Goal: Task Accomplishment & Management: Use online tool/utility

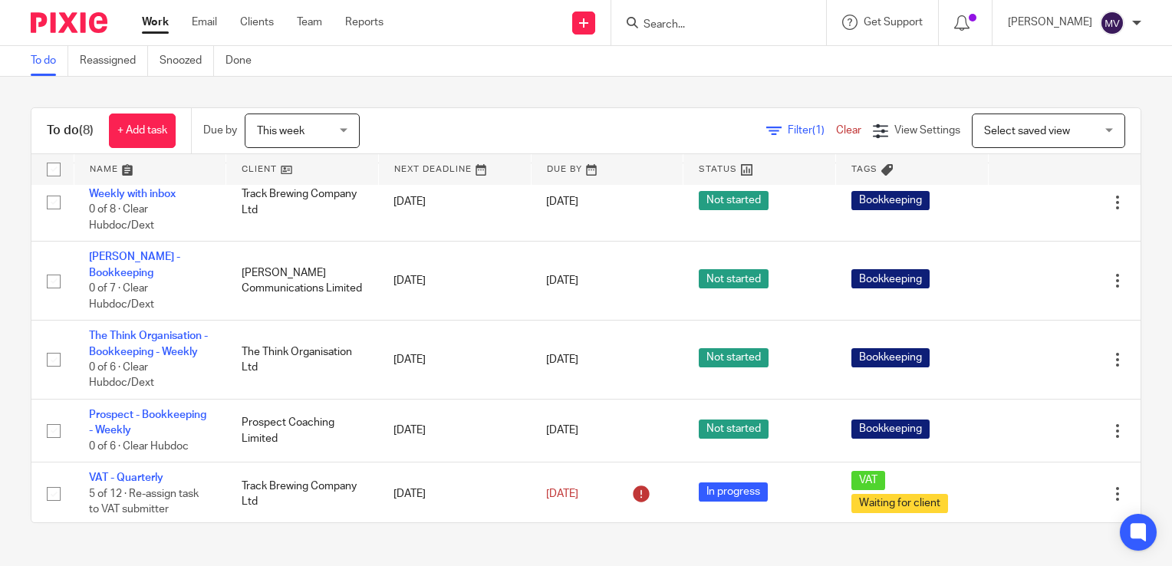
scroll to position [232, 0]
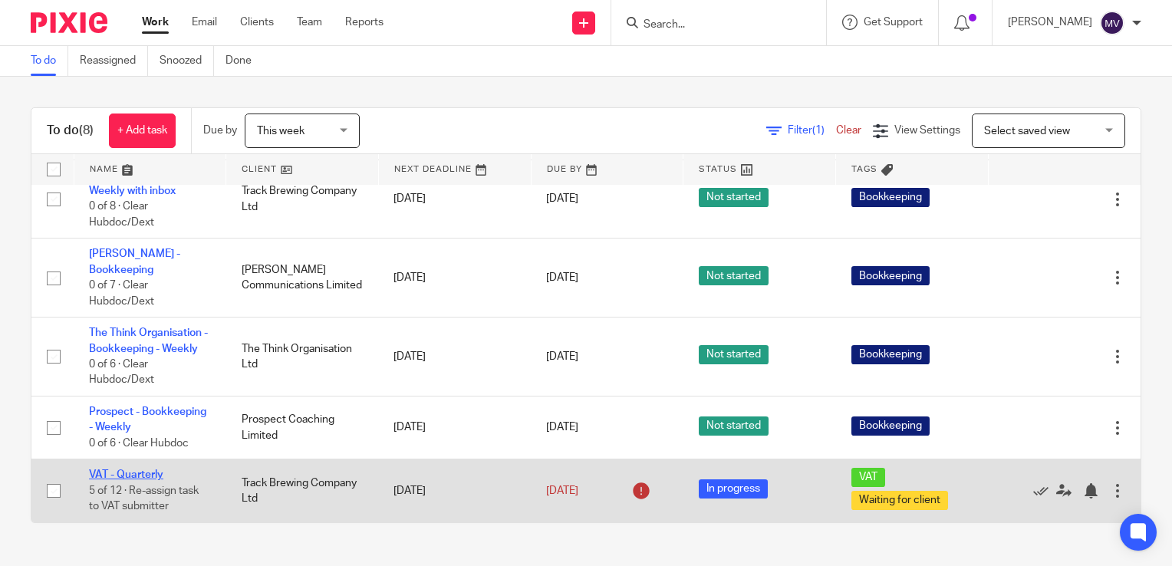
click at [140, 473] on link "VAT - Quarterly" at bounding box center [126, 474] width 74 height 11
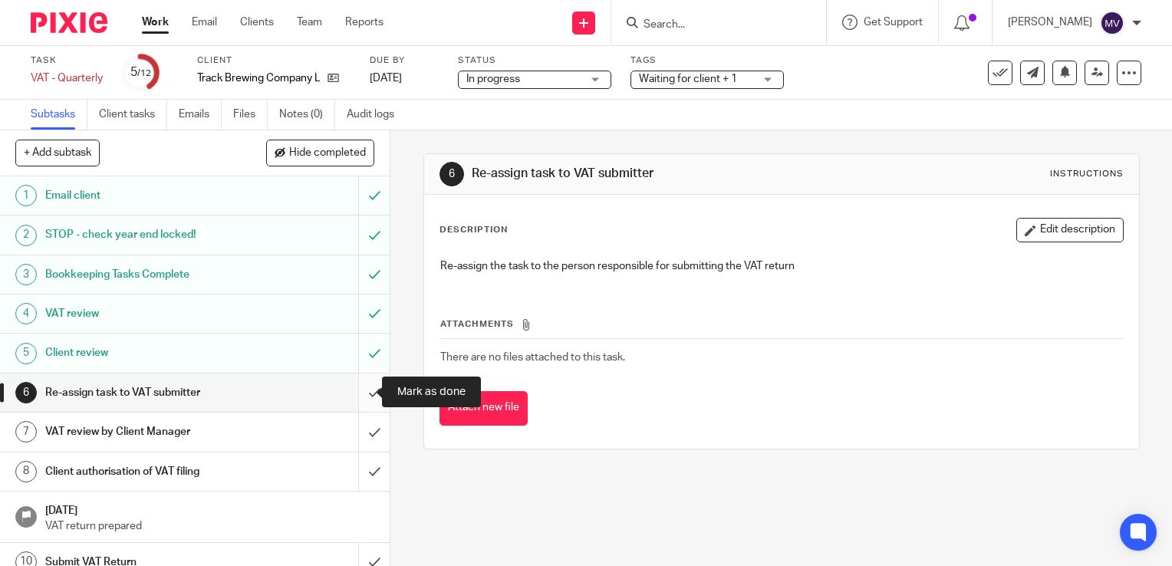
click at [360, 395] on input "submit" at bounding box center [194, 392] width 389 height 38
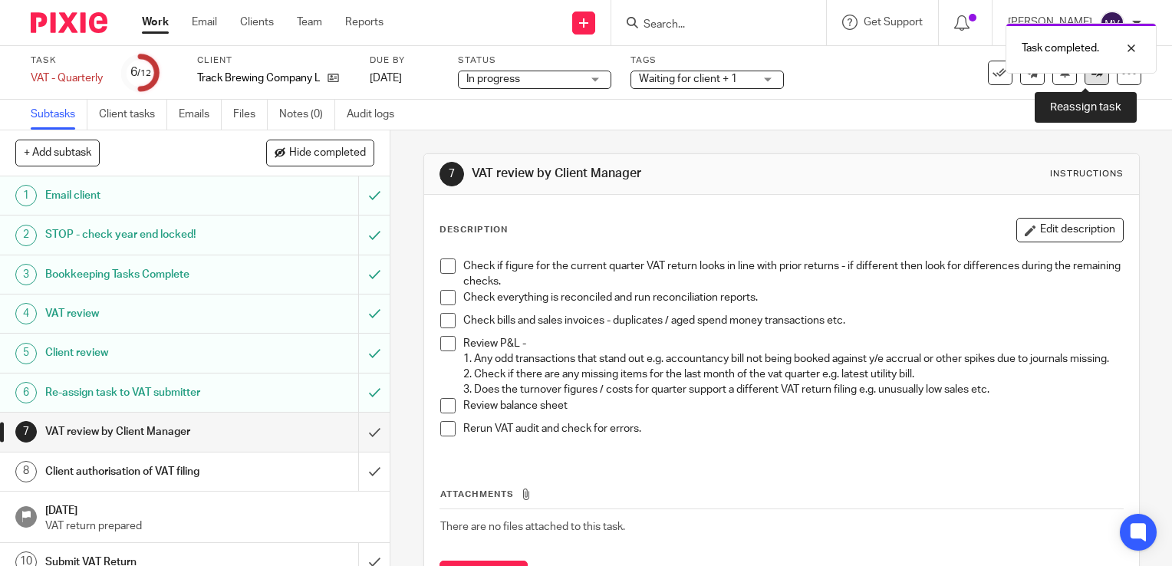
click at [1091, 75] on icon at bounding box center [1097, 73] width 12 height 12
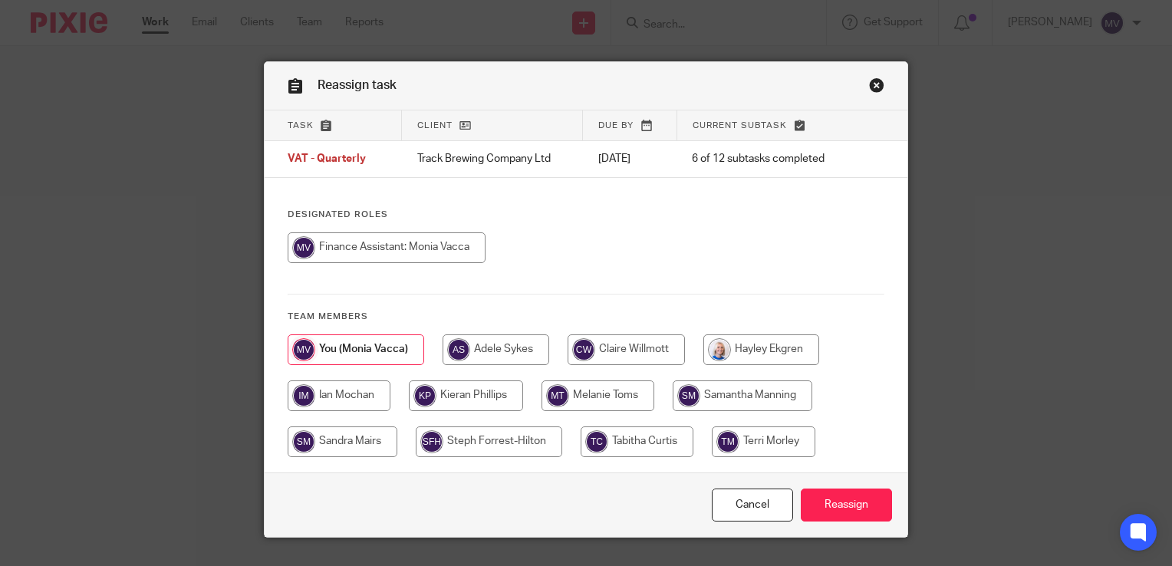
click at [358, 440] on input "radio" at bounding box center [343, 441] width 110 height 31
radio input "true"
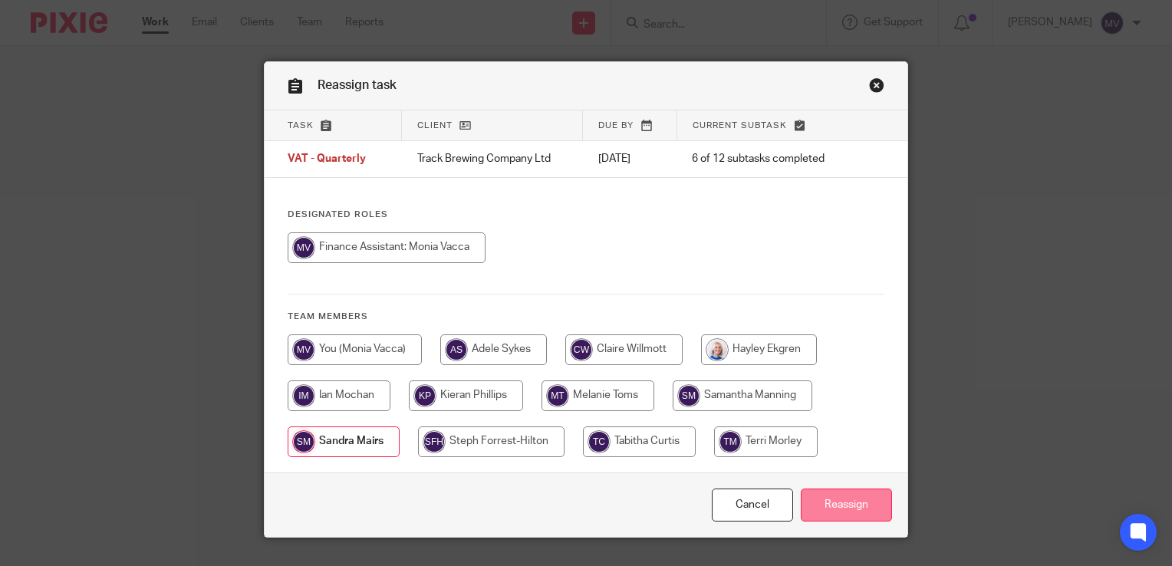
click at [846, 503] on input "Reassign" at bounding box center [845, 504] width 91 height 33
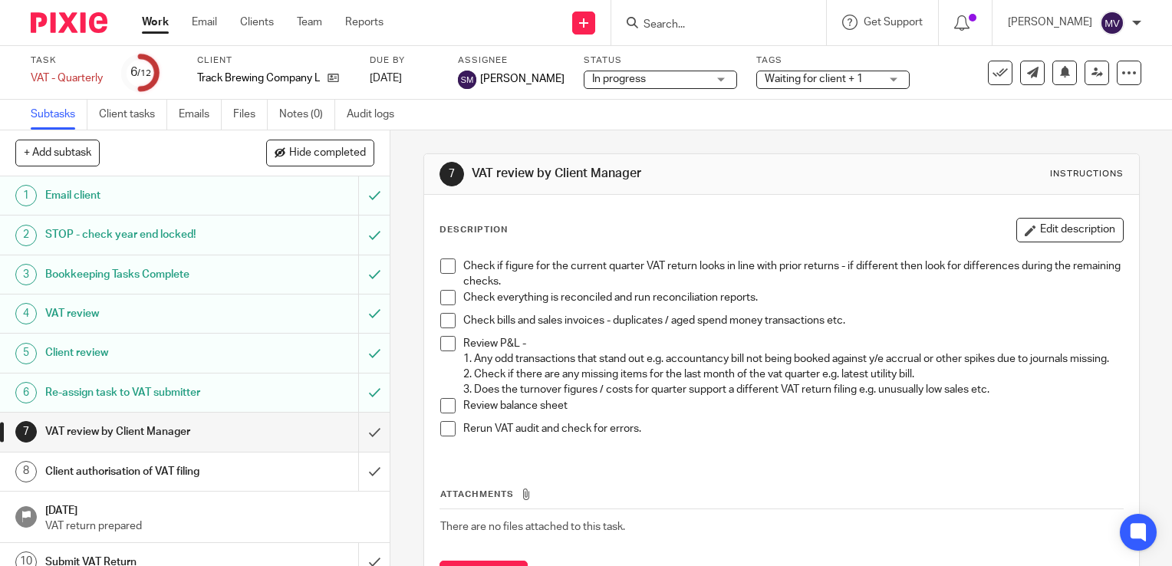
click at [158, 13] on div "Work Email Clients Team Reports Work Email Clients Team Reports Settings" at bounding box center [267, 22] width 280 height 45
click at [159, 21] on link "Work" at bounding box center [155, 22] width 27 height 15
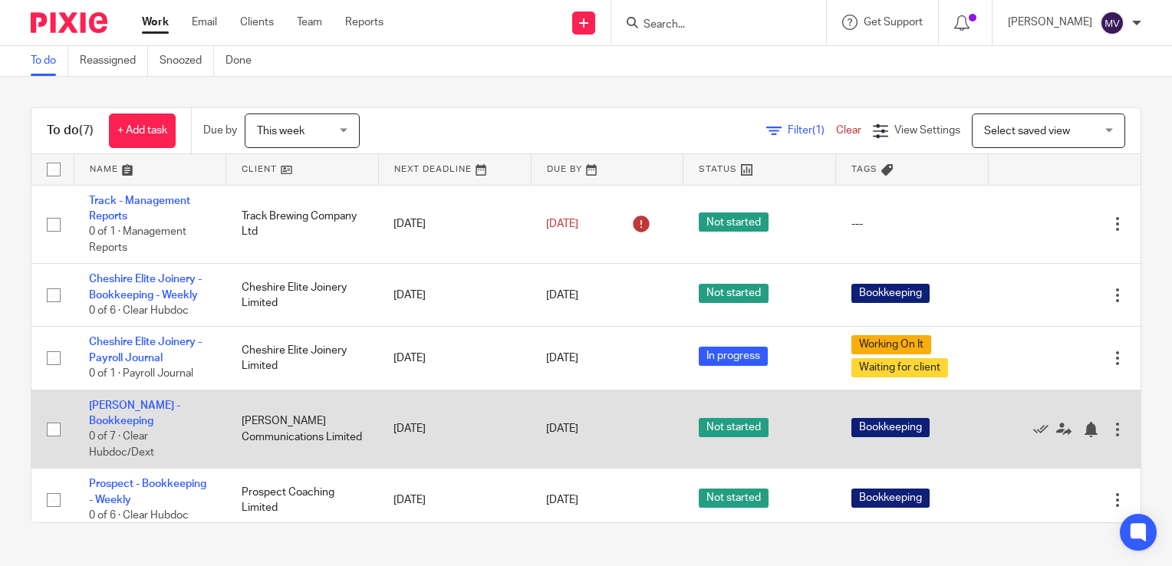
click at [147, 416] on td "Lucy Rennie -Bookkeeping 0 of 7 · Clear Hubdoc/Dext" at bounding box center [150, 428] width 153 height 79
click at [112, 422] on link "[PERSON_NAME] -Bookkeeping" at bounding box center [134, 413] width 91 height 26
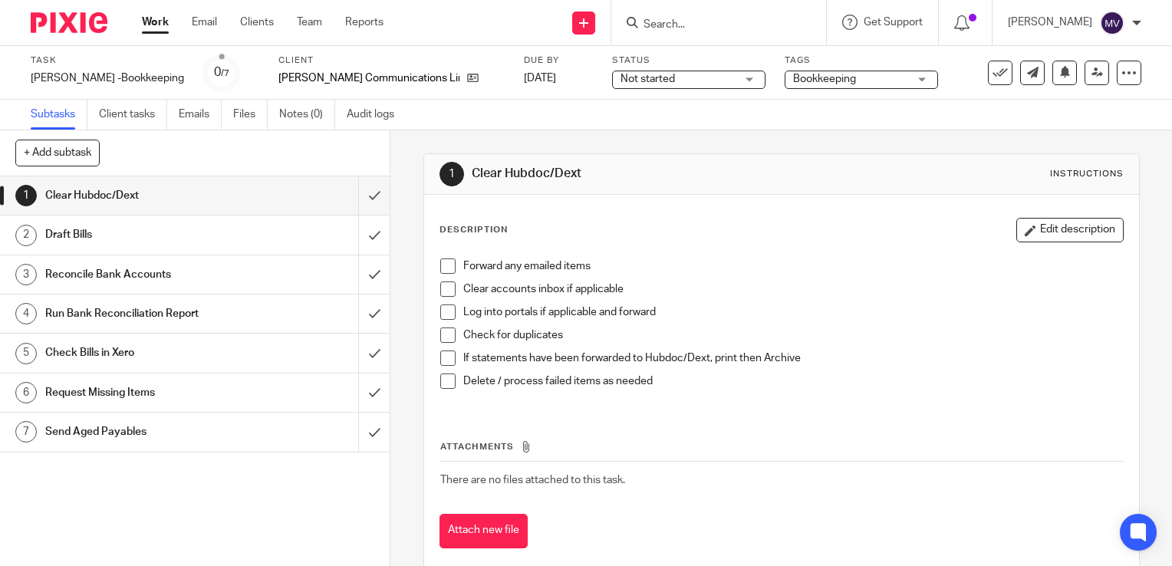
click at [442, 286] on span at bounding box center [447, 288] width 15 height 15
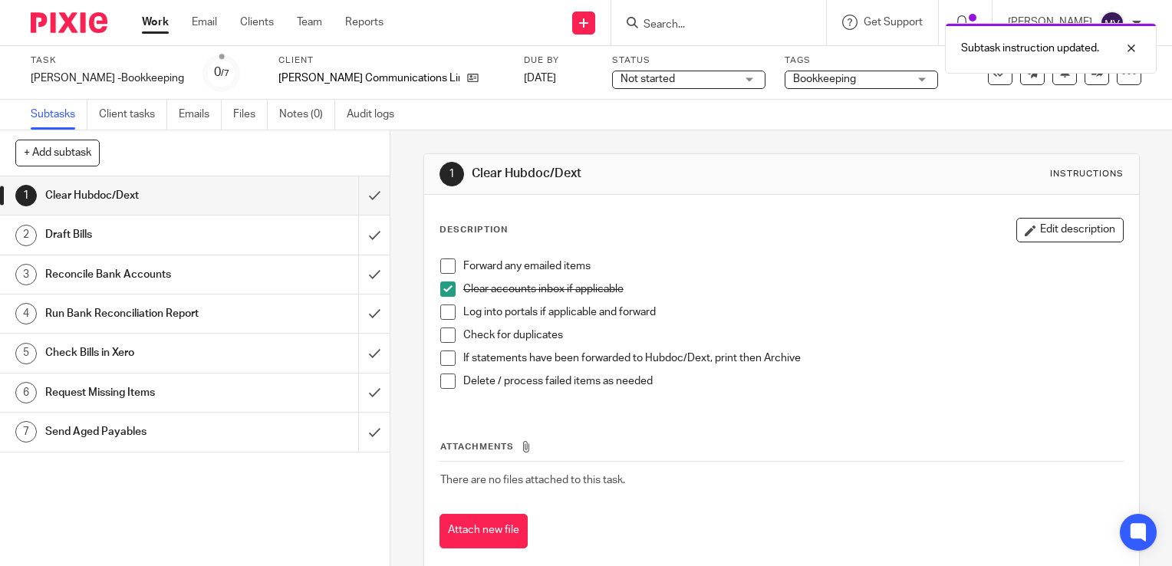
click at [445, 312] on span at bounding box center [447, 311] width 15 height 15
click at [444, 265] on span at bounding box center [447, 265] width 15 height 15
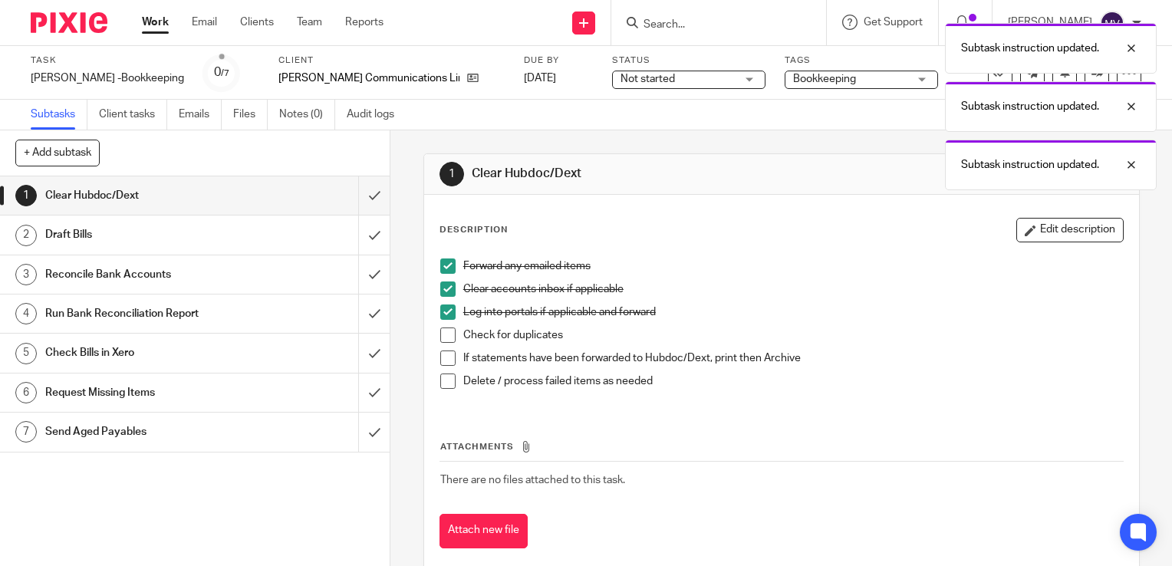
click at [440, 336] on span at bounding box center [447, 334] width 15 height 15
click at [442, 356] on span at bounding box center [447, 357] width 15 height 15
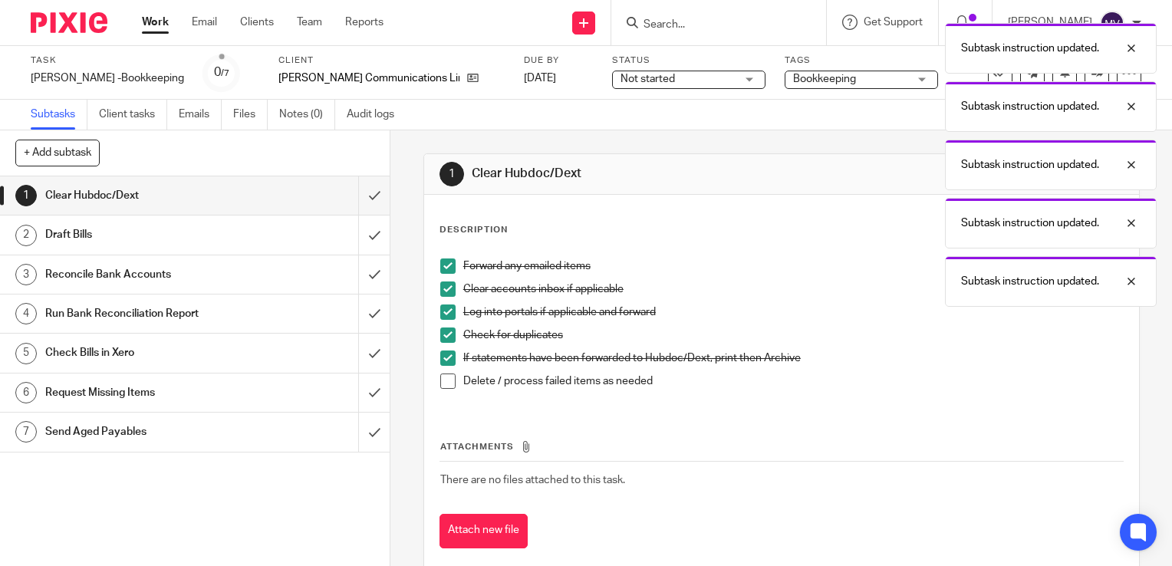
click at [441, 382] on span at bounding box center [447, 380] width 15 height 15
drag, startPoint x: 354, startPoint y: 196, endPoint x: 354, endPoint y: 222, distance: 26.1
click at [354, 201] on input "submit" at bounding box center [194, 195] width 389 height 38
drag, startPoint x: 357, startPoint y: 236, endPoint x: 362, endPoint y: 268, distance: 32.5
click at [360, 247] on input "submit" at bounding box center [194, 234] width 389 height 38
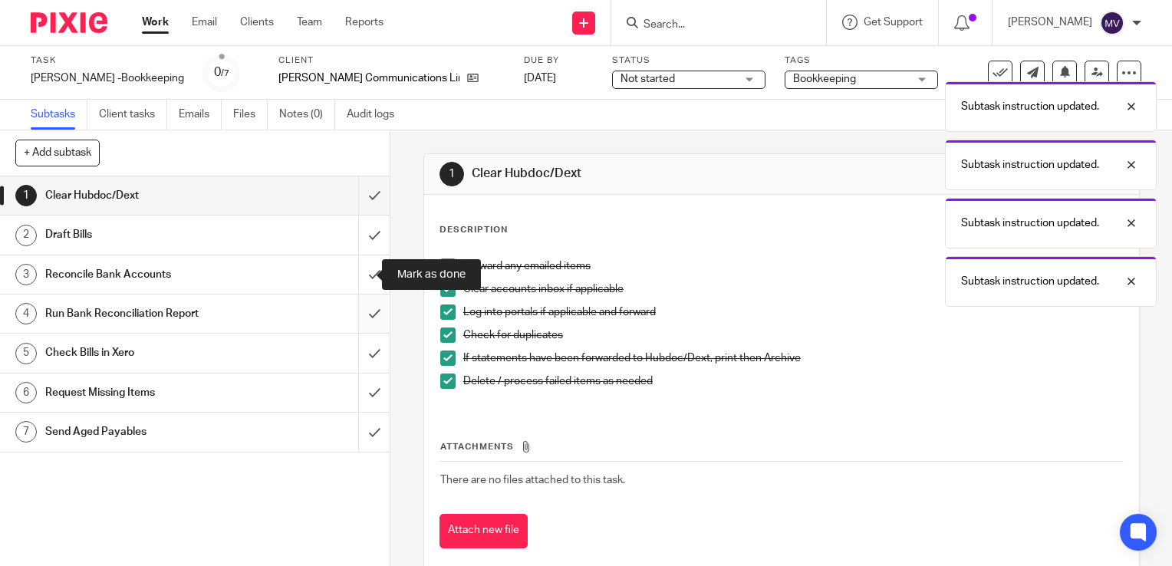
drag, startPoint x: 360, startPoint y: 281, endPoint x: 359, endPoint y: 303, distance: 22.2
click at [360, 284] on input "submit" at bounding box center [194, 274] width 389 height 38
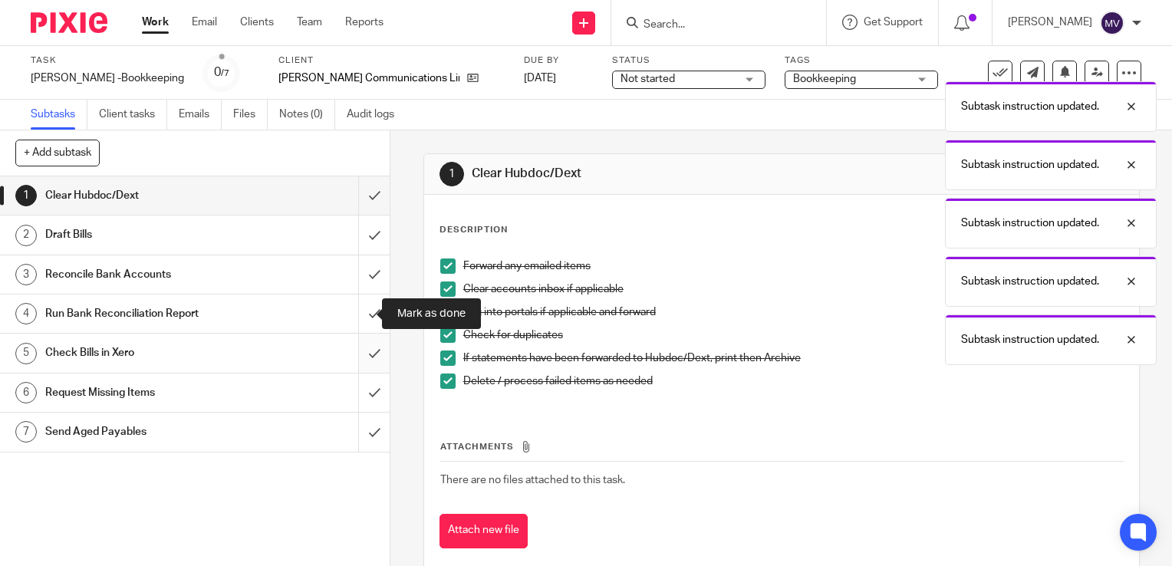
drag, startPoint x: 357, startPoint y: 316, endPoint x: 359, endPoint y: 345, distance: 29.2
click at [359, 324] on input "submit" at bounding box center [194, 313] width 389 height 38
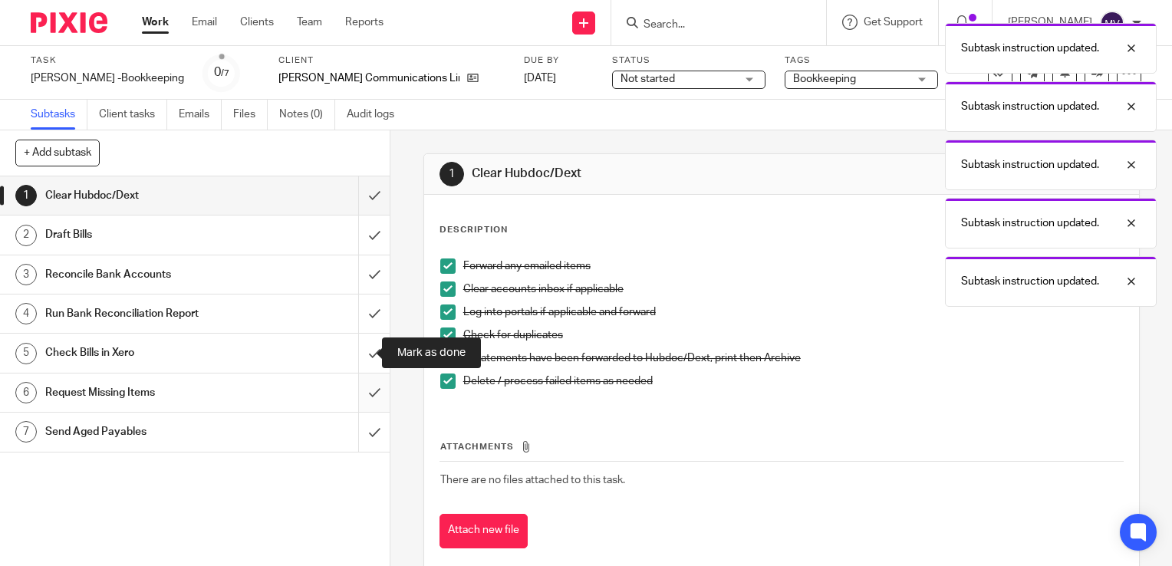
drag, startPoint x: 358, startPoint y: 357, endPoint x: 356, endPoint y: 391, distance: 33.8
click at [357, 378] on div "1 Clear Hubdoc/Dext 2 Draft Bills 3 Reconcile Bank Accounts 4 Run Bank Reconcil…" at bounding box center [194, 370] width 389 height 389
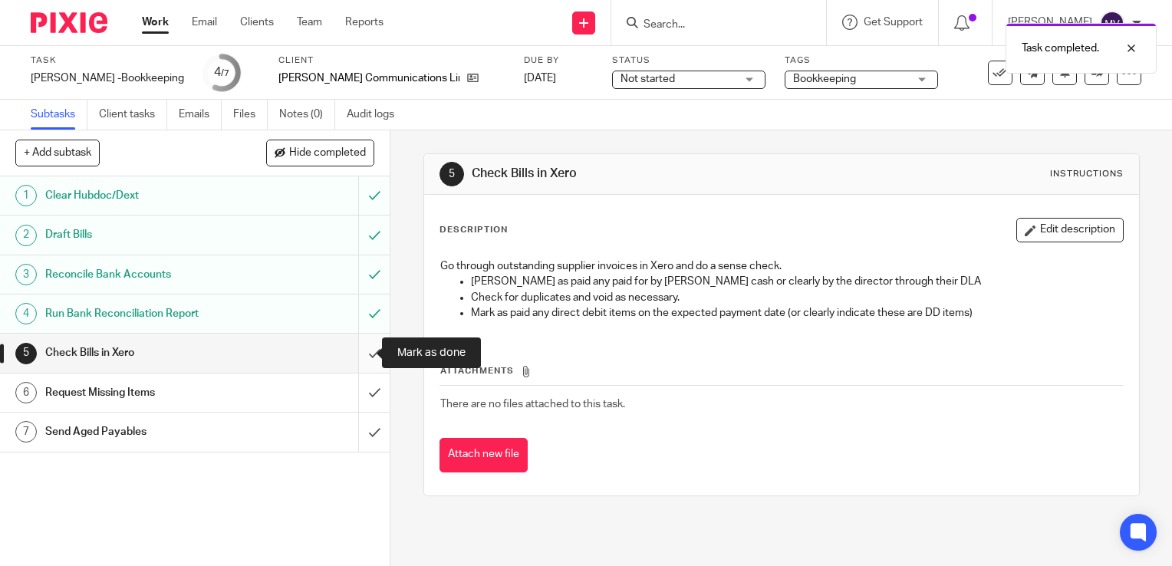
click at [361, 344] on input "submit" at bounding box center [194, 353] width 389 height 38
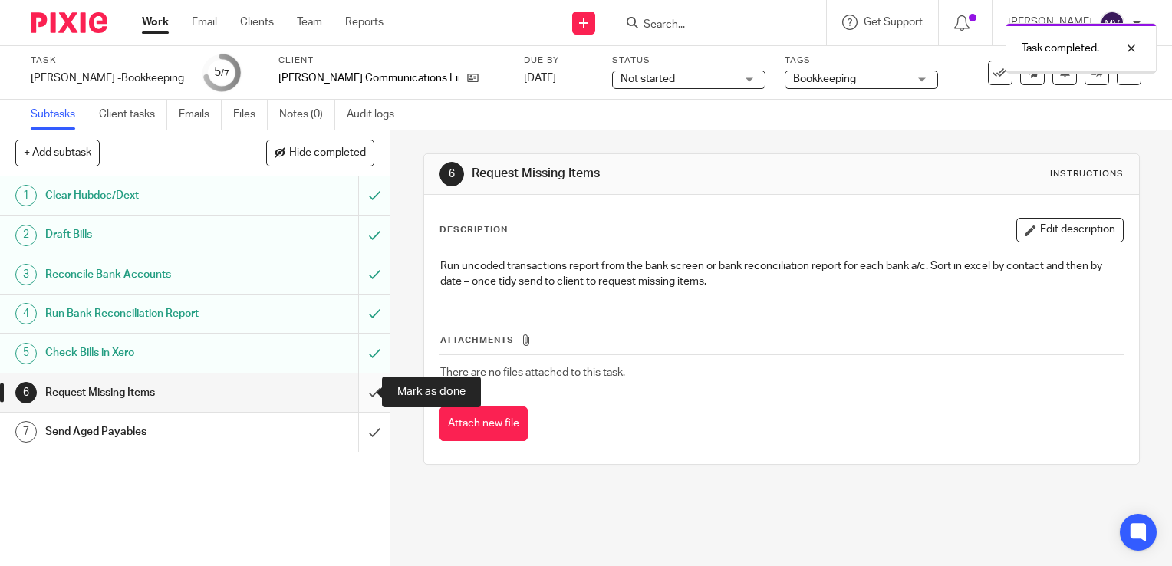
click at [356, 392] on input "submit" at bounding box center [194, 392] width 389 height 38
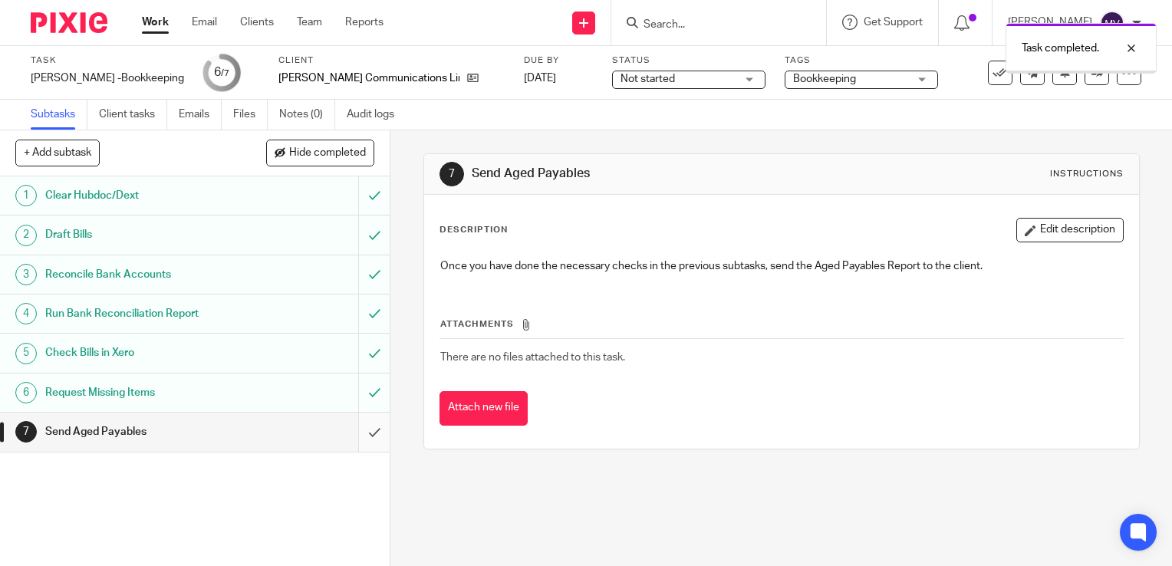
click at [359, 434] on input "submit" at bounding box center [194, 431] width 389 height 38
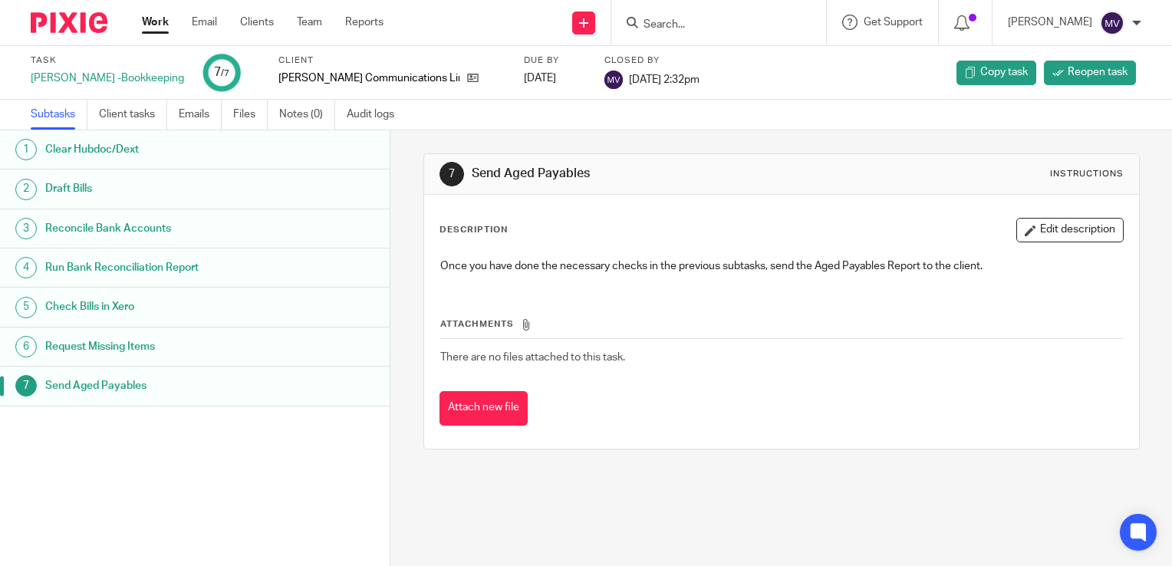
click at [150, 19] on link "Work" at bounding box center [155, 22] width 27 height 15
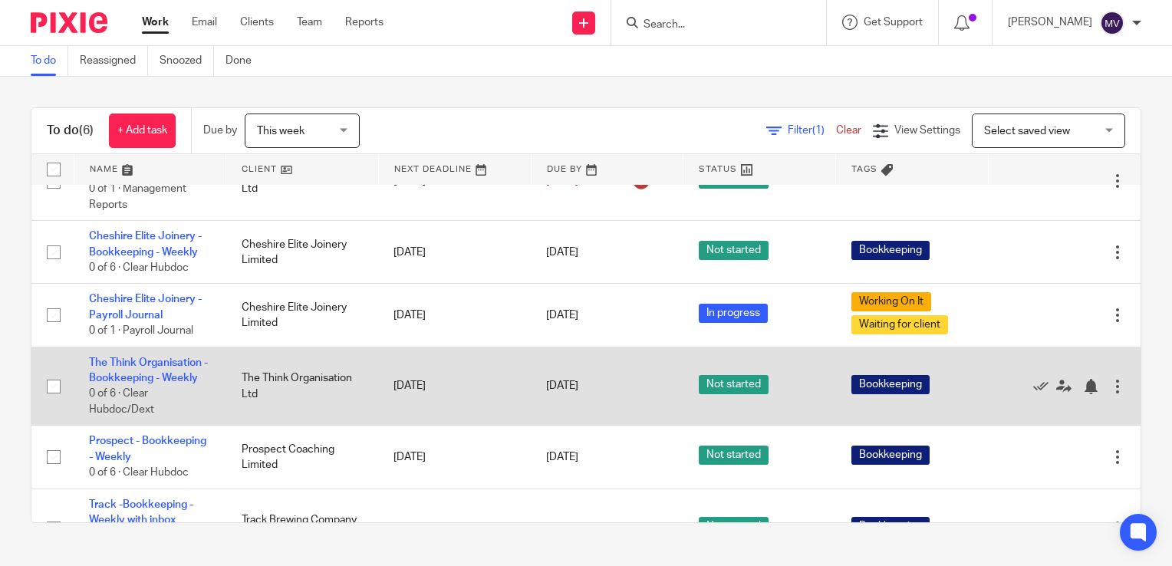
scroll to position [77, 0]
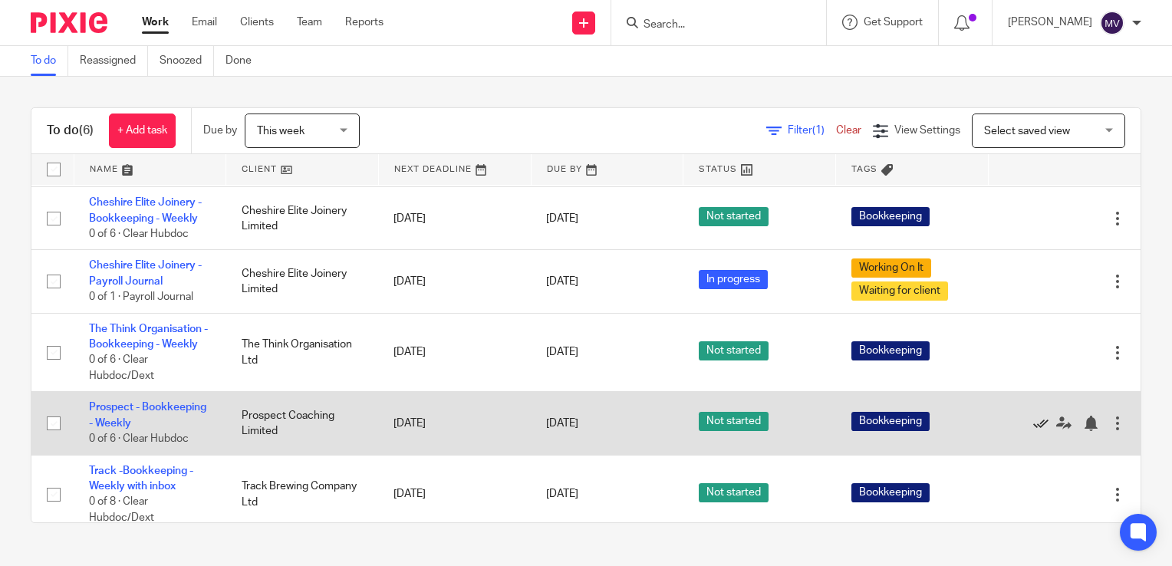
click at [1033, 422] on icon at bounding box center [1040, 423] width 15 height 15
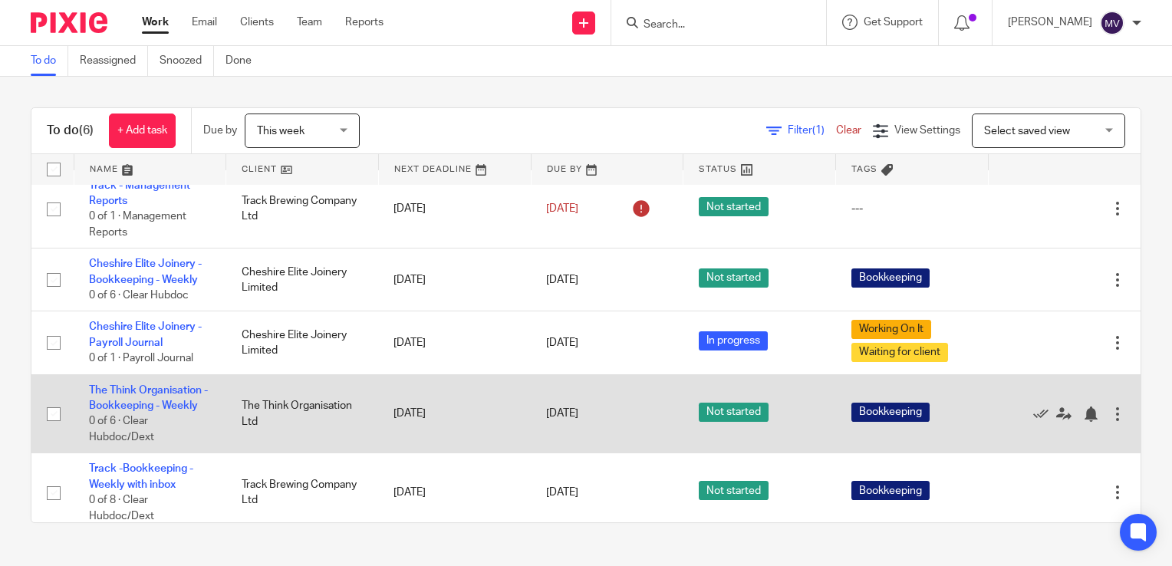
scroll to position [26, 0]
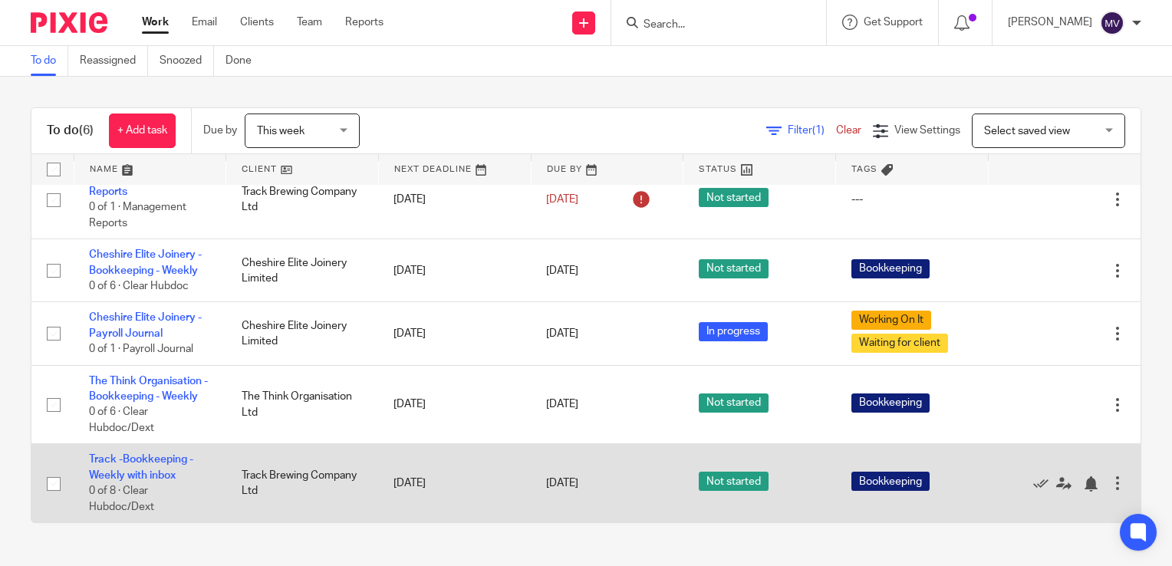
click at [129, 465] on td "Track -Bookkeeping - Weekly with inbox 0 of 8 · Clear Hubdoc/Dext" at bounding box center [150, 483] width 153 height 78
click at [133, 471] on link "Track -Bookkeeping - Weekly with inbox" at bounding box center [141, 467] width 104 height 26
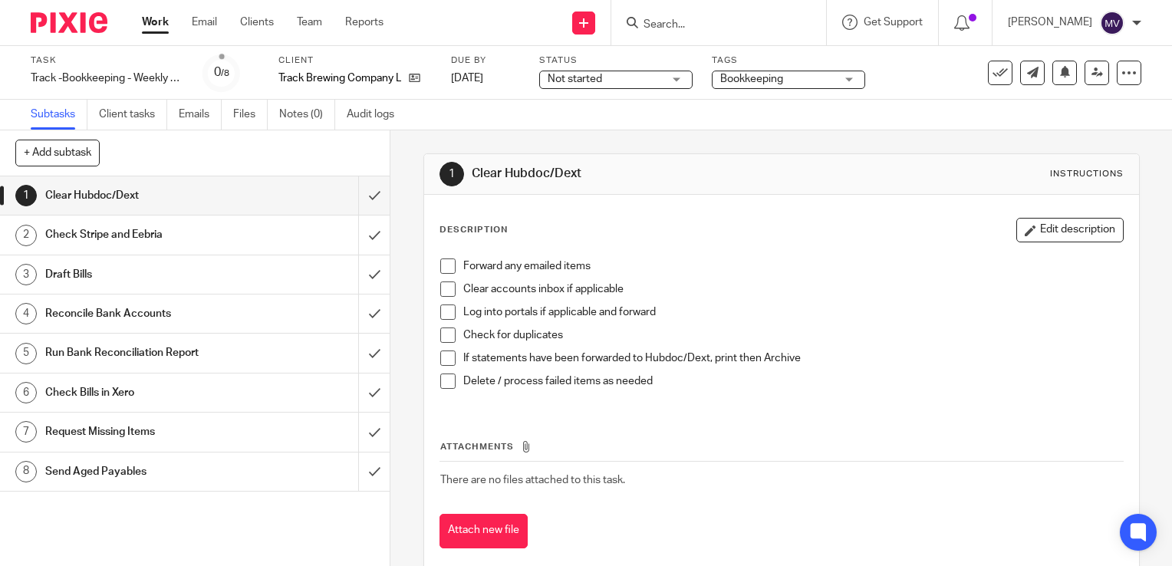
drag, startPoint x: 436, startPoint y: 271, endPoint x: 445, endPoint y: 284, distance: 16.4
click at [440, 271] on span at bounding box center [447, 265] width 15 height 15
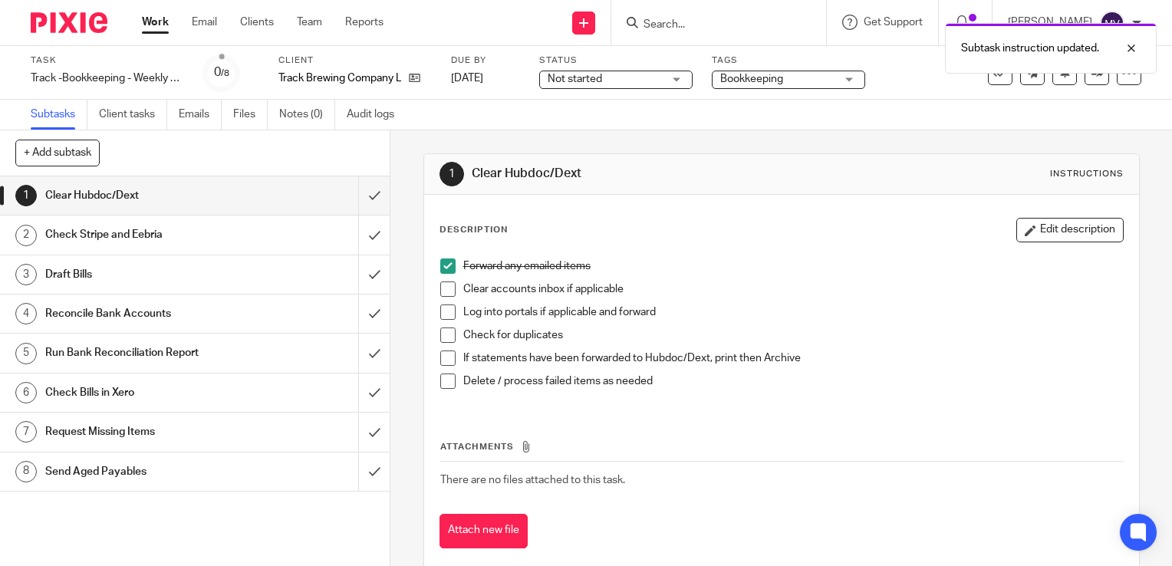
click at [449, 289] on span at bounding box center [447, 288] width 15 height 15
click at [443, 342] on span at bounding box center [447, 334] width 15 height 15
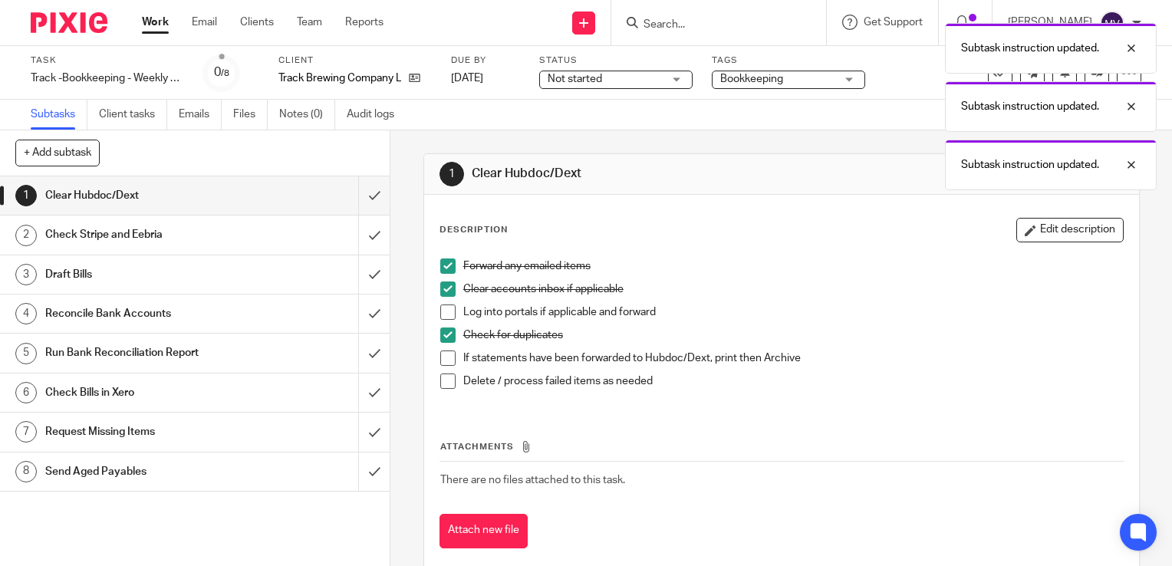
drag, startPoint x: 445, startPoint y: 307, endPoint x: 442, endPoint y: 324, distance: 17.3
click at [446, 307] on span at bounding box center [447, 311] width 15 height 15
click at [445, 356] on span at bounding box center [447, 357] width 15 height 15
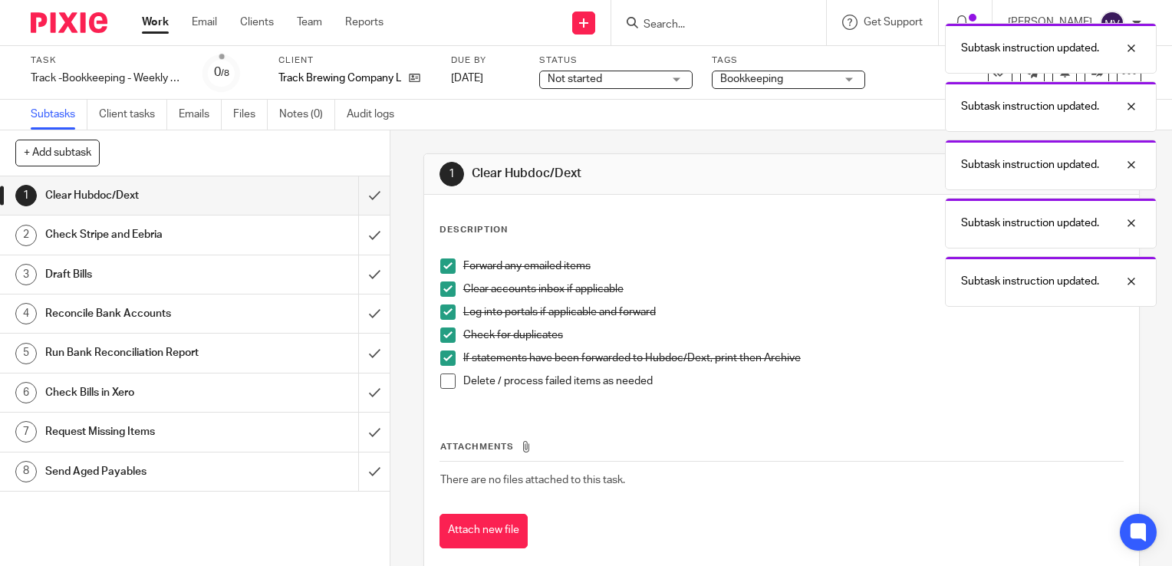
click at [440, 384] on span at bounding box center [447, 380] width 15 height 15
drag, startPoint x: 356, startPoint y: 188, endPoint x: 359, endPoint y: 218, distance: 30.1
click at [359, 199] on input "submit" at bounding box center [194, 195] width 389 height 38
drag, startPoint x: 360, startPoint y: 238, endPoint x: 362, endPoint y: 259, distance: 21.6
click at [361, 241] on input "submit" at bounding box center [194, 234] width 389 height 38
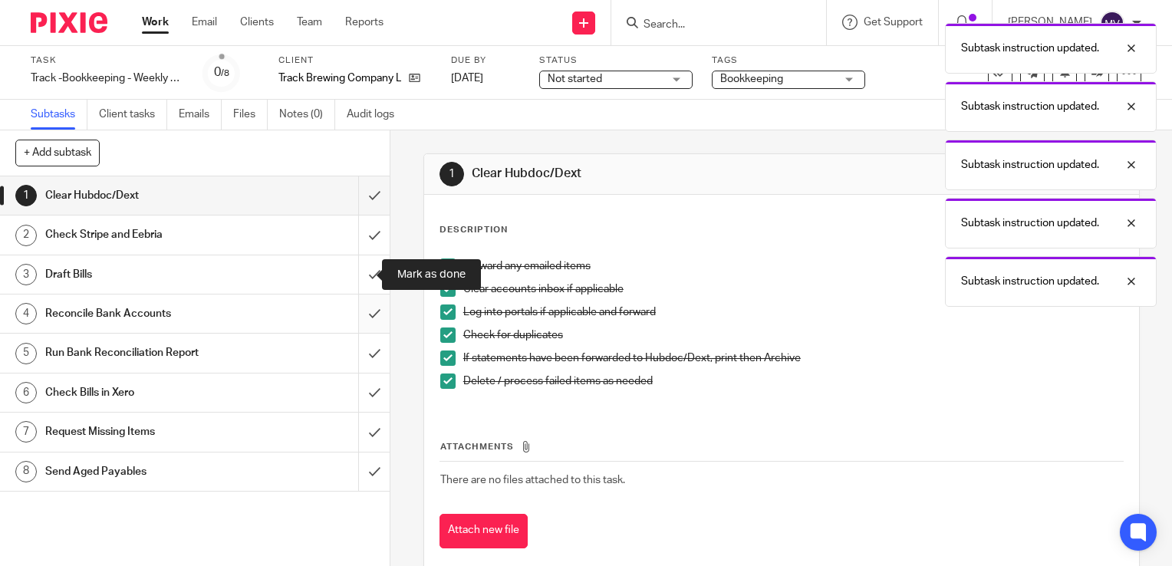
drag, startPoint x: 361, startPoint y: 278, endPoint x: 362, endPoint y: 297, distance: 19.9
click at [362, 290] on input "submit" at bounding box center [194, 274] width 389 height 38
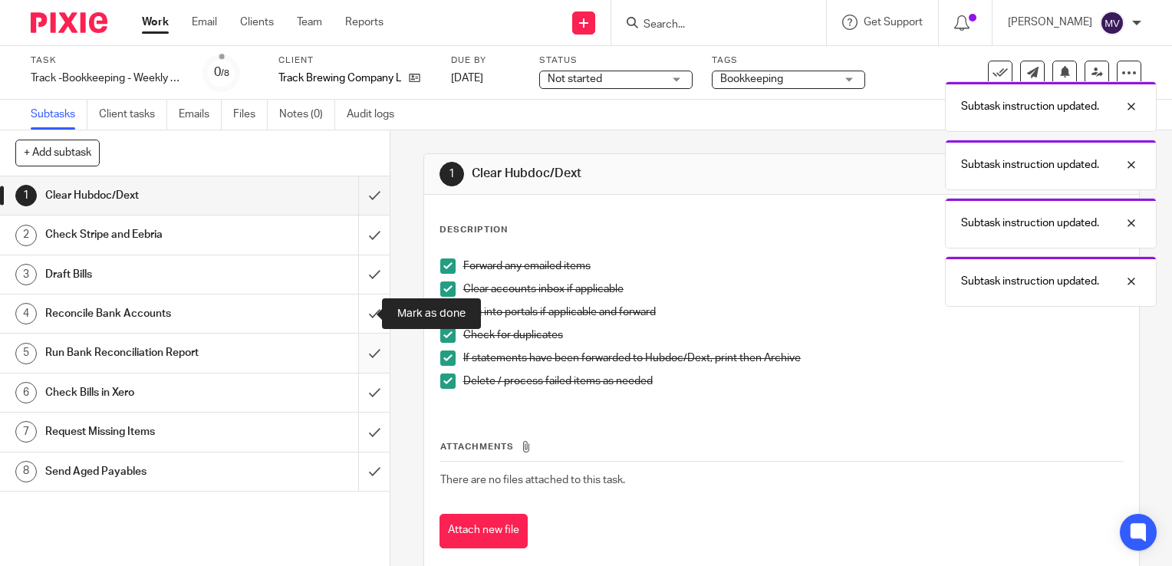
drag, startPoint x: 355, startPoint y: 319, endPoint x: 362, endPoint y: 343, distance: 24.7
click at [360, 330] on input "submit" at bounding box center [194, 313] width 389 height 38
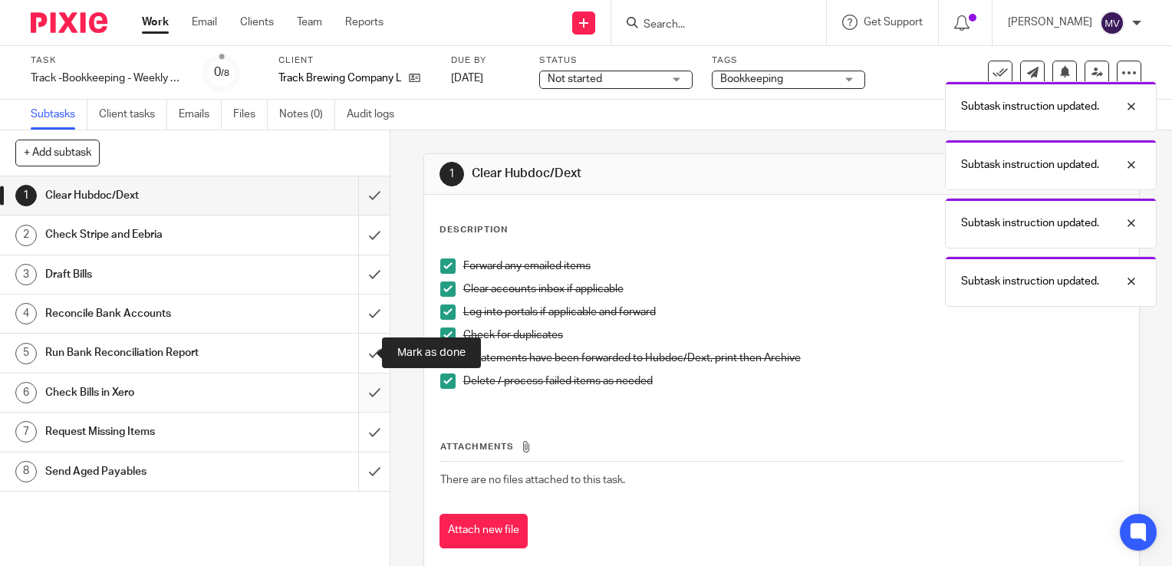
drag, startPoint x: 358, startPoint y: 359, endPoint x: 359, endPoint y: 379, distance: 19.9
click at [359, 366] on input "submit" at bounding box center [194, 353] width 389 height 38
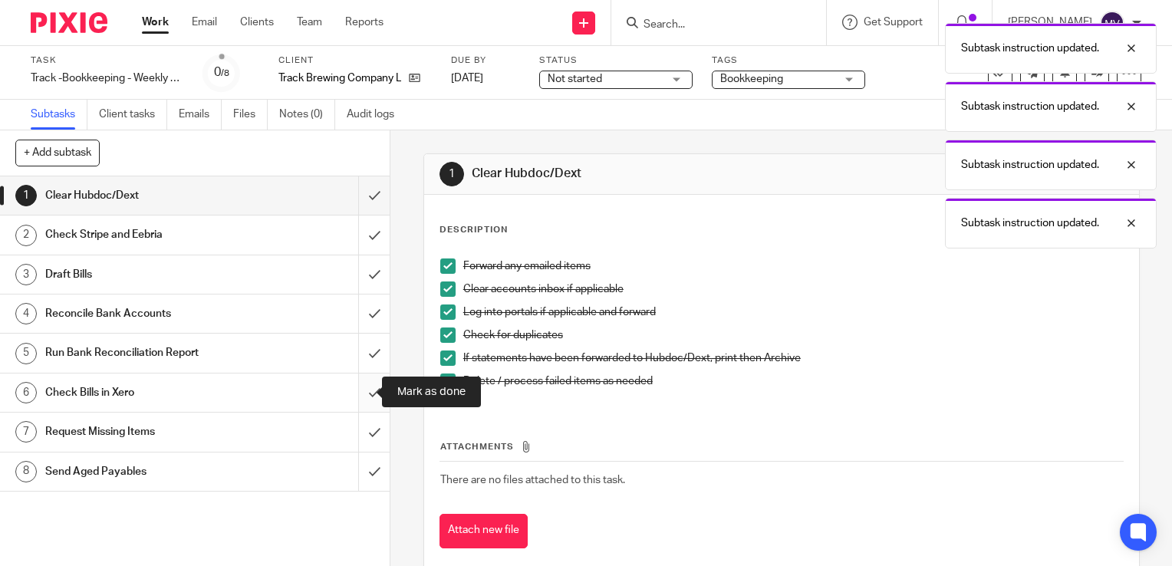
drag, startPoint x: 358, startPoint y: 389, endPoint x: 360, endPoint y: 410, distance: 20.8
click at [358, 391] on input "submit" at bounding box center [194, 392] width 389 height 38
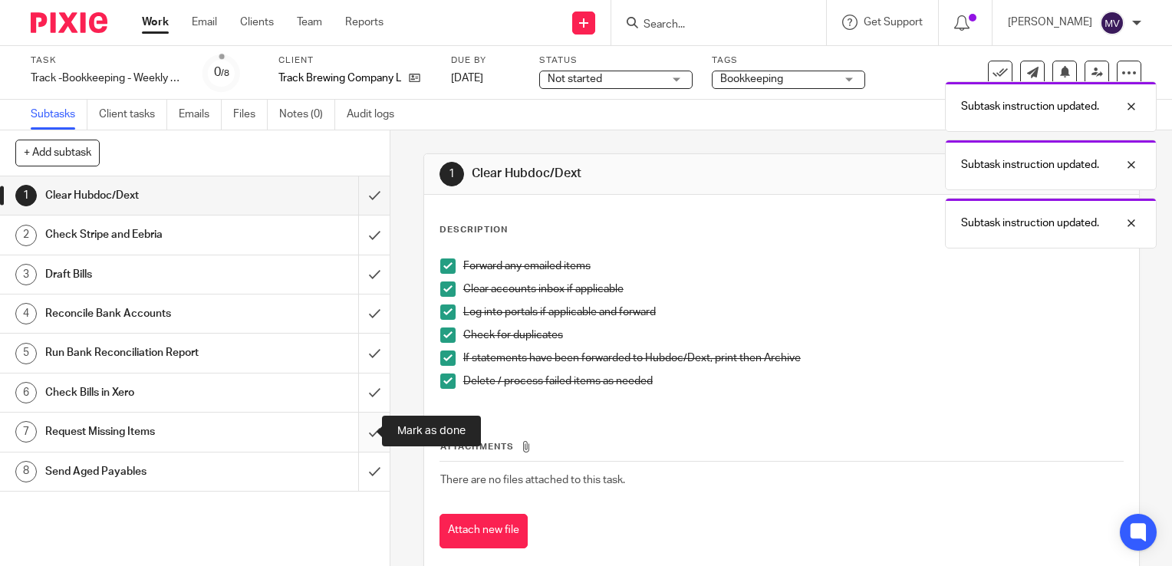
drag, startPoint x: 361, startPoint y: 425, endPoint x: 360, endPoint y: 446, distance: 21.5
click at [361, 426] on input "submit" at bounding box center [194, 431] width 389 height 38
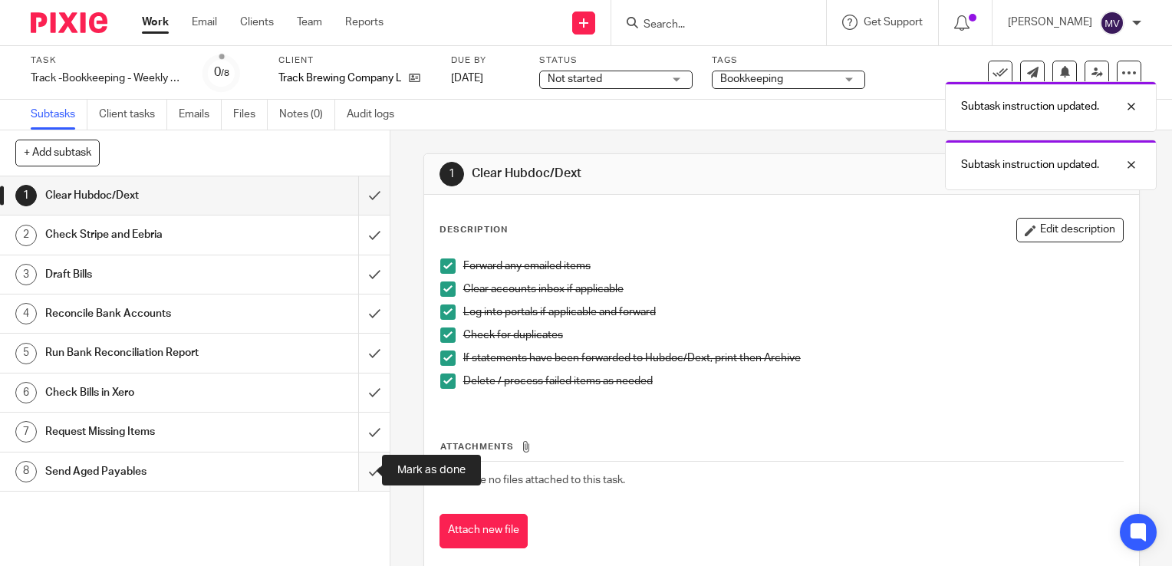
click at [350, 483] on input "submit" at bounding box center [194, 471] width 389 height 38
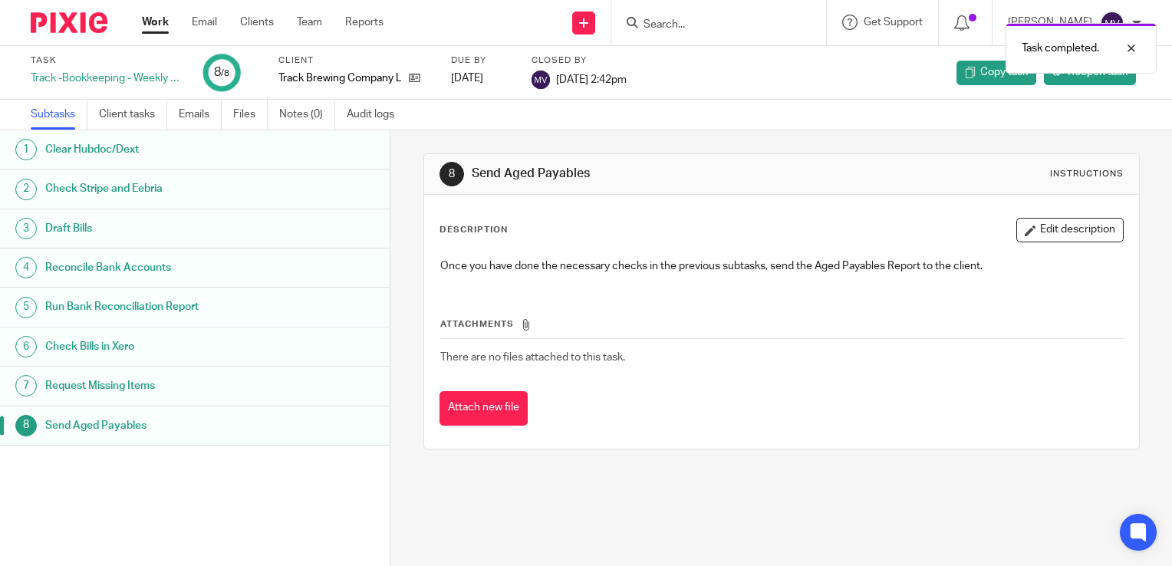
click at [143, 17] on link "Work" at bounding box center [155, 22] width 27 height 15
